Goal: Task Accomplishment & Management: Manage account settings

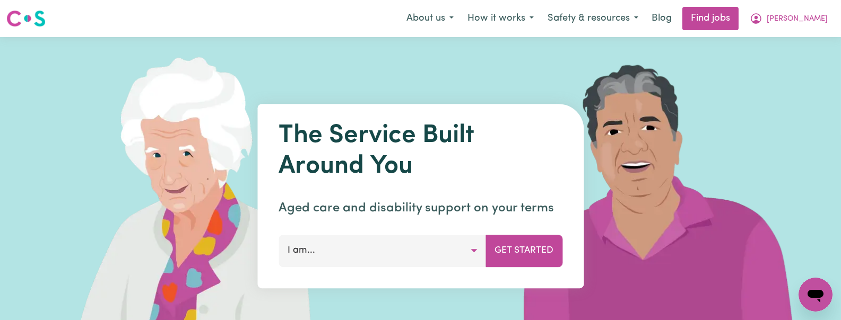
click at [824, 143] on div "The Service Built Around You Aged care and disability support on your terms I a…" at bounding box center [420, 196] width 841 height 318
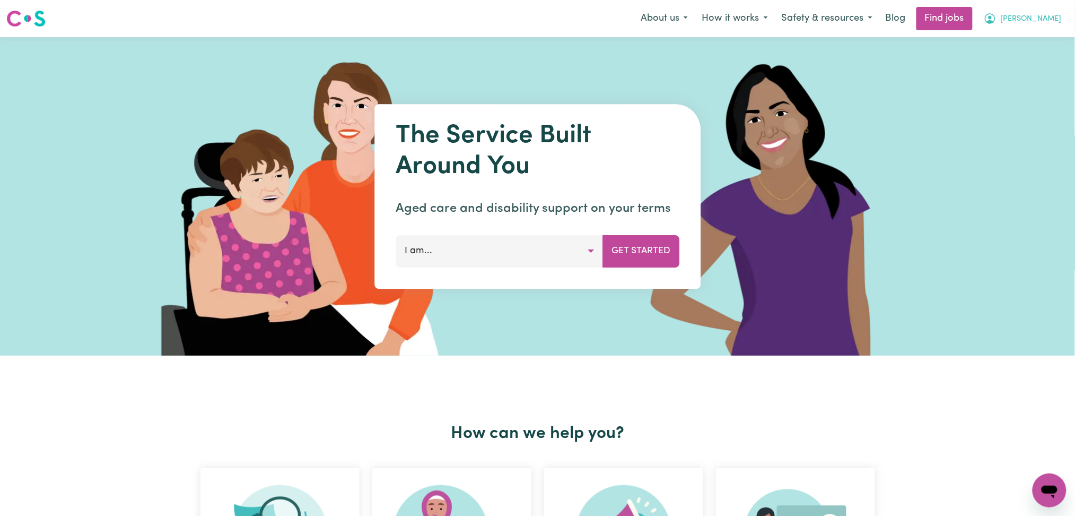
click at [836, 14] on span "[PERSON_NAME]" at bounding box center [1031, 19] width 61 height 12
click at [836, 80] on link "Logout" at bounding box center [1026, 81] width 84 height 20
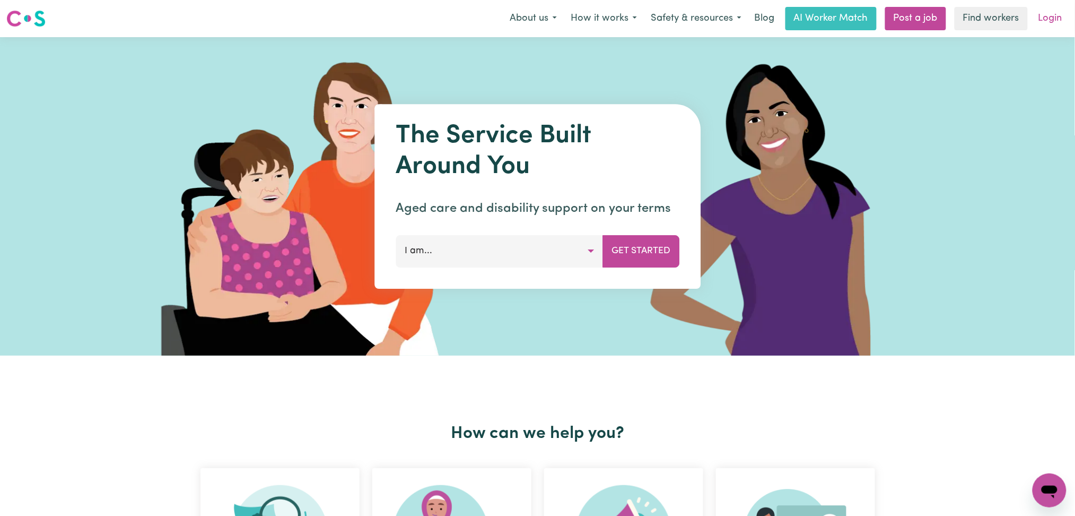
click at [836, 21] on link "Login" at bounding box center [1050, 18] width 37 height 23
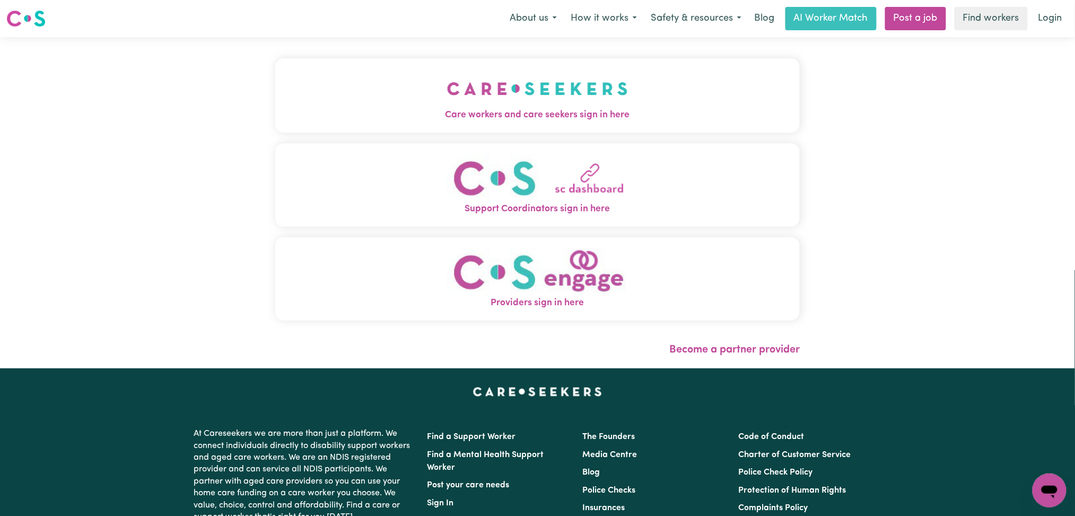
click at [459, 70] on button "Care workers and care seekers sign in here" at bounding box center [537, 95] width 525 height 74
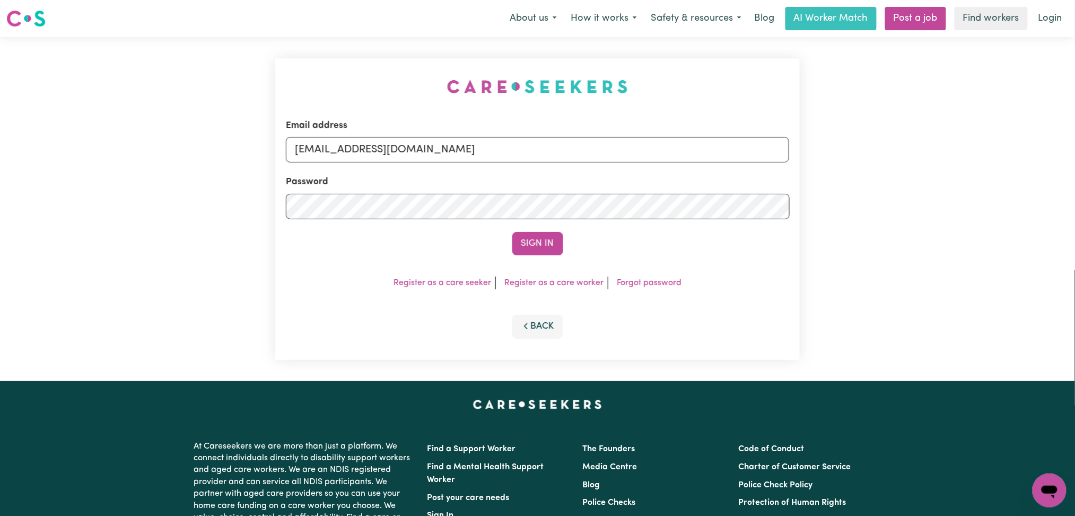
click at [372, 136] on div "Email address onboardingcs@careseekers.com.au" at bounding box center [538, 140] width 504 height 43
click at [542, 245] on button "Sign In" at bounding box center [537, 243] width 51 height 23
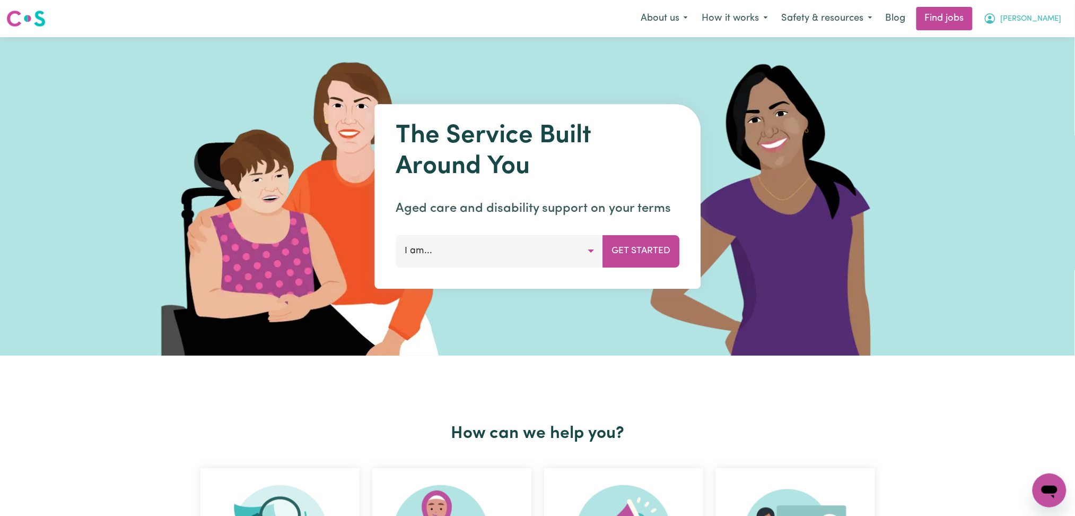
click at [836, 22] on span "[PERSON_NAME]" at bounding box center [1031, 19] width 61 height 12
click at [836, 79] on link "Logout" at bounding box center [1026, 81] width 84 height 20
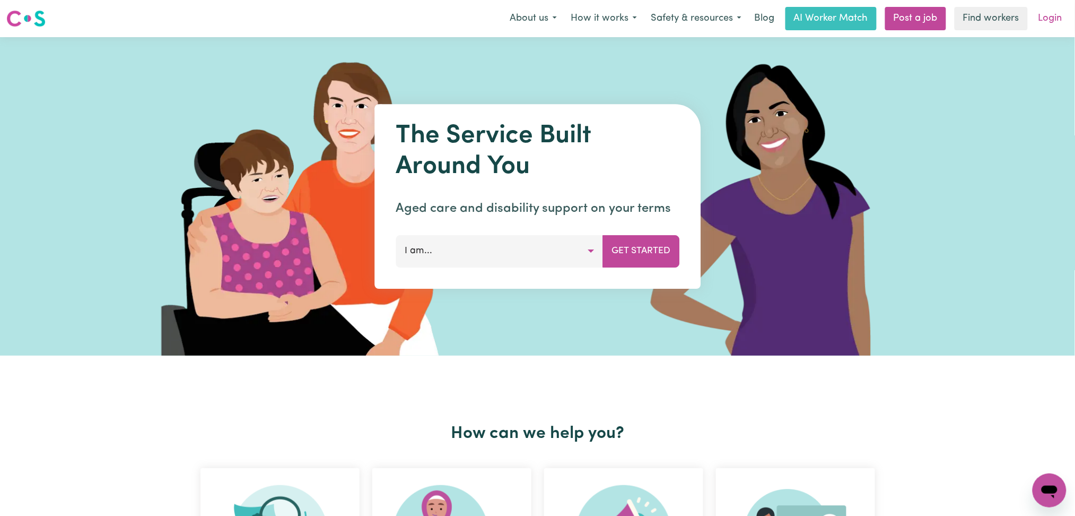
click at [836, 29] on link "Login" at bounding box center [1050, 18] width 37 height 23
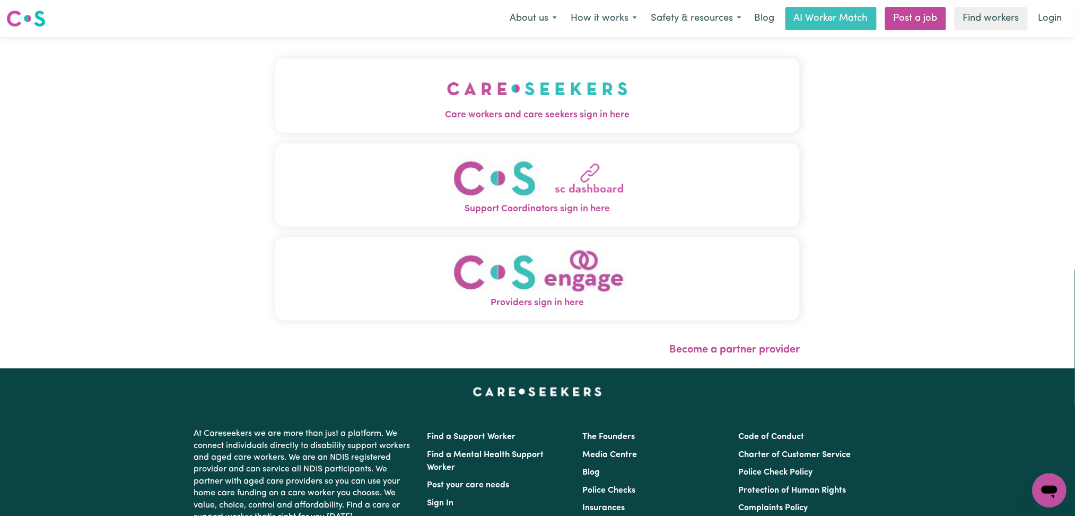
click at [447, 76] on img "Care workers and care seekers sign in here" at bounding box center [537, 88] width 181 height 39
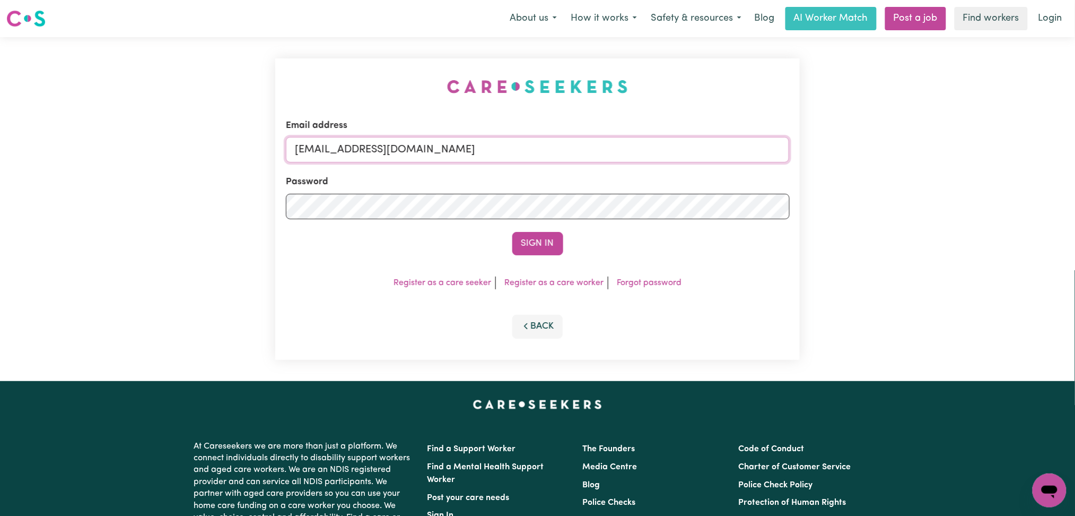
drag, startPoint x: 412, startPoint y: 156, endPoint x: 394, endPoint y: 162, distance: 18.8
click at [412, 156] on input "onboardingcs@careseekers.com.au" at bounding box center [538, 149] width 504 height 25
click at [347, 141] on input "Superuser~jakedworkin@hotmail.com" at bounding box center [538, 149] width 504 height 25
drag, startPoint x: 350, startPoint y: 141, endPoint x: 698, endPoint y: 163, distance: 349.2
click at [698, 163] on form "Email address Superuser~jakedworkin@hotmail.com Password Sign In" at bounding box center [538, 187] width 504 height 136
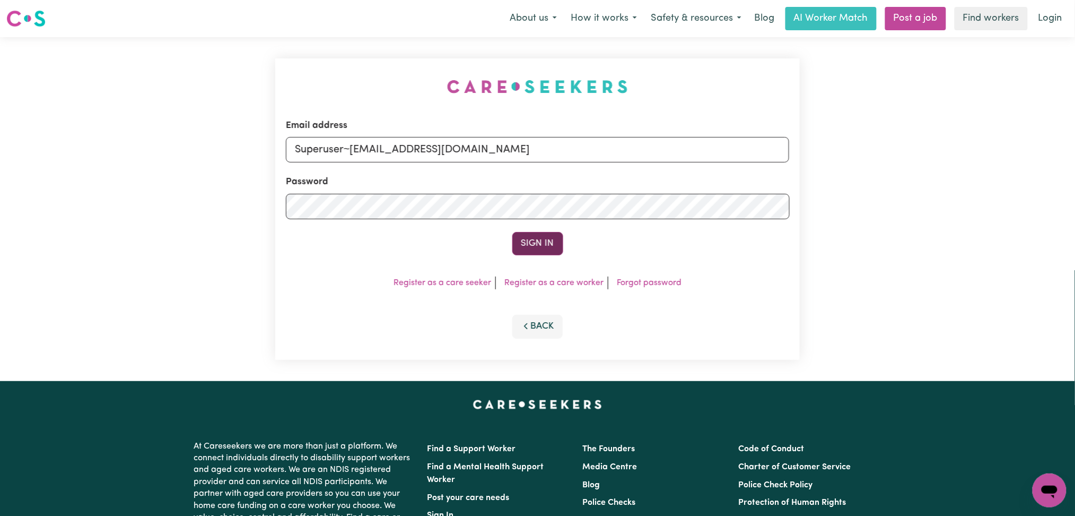
type input "Superuser~soleiluwase76@gmail.com"
click at [518, 243] on button "Sign In" at bounding box center [537, 243] width 51 height 23
